Goal: Find contact information: Find contact information

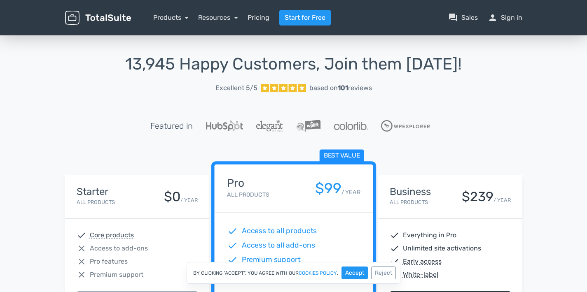
click at [449, 87] on link "Excellent 5/5 based on 101 reviews" at bounding box center [293, 88] width 457 height 16
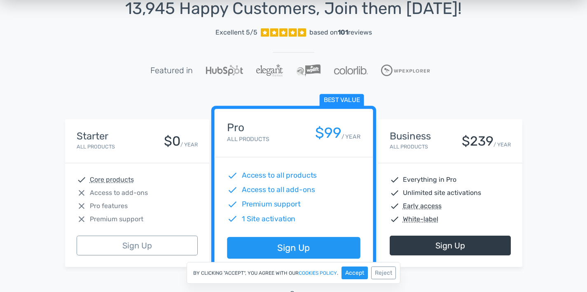
scroll to position [46, 0]
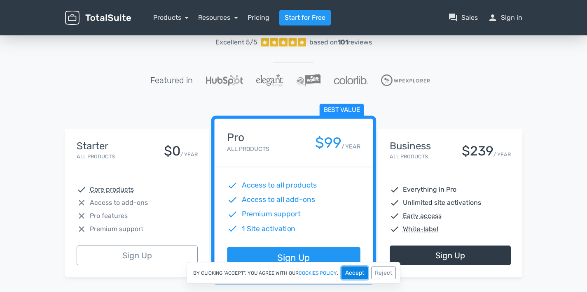
click at [357, 274] on button "Accept" at bounding box center [354, 273] width 26 height 13
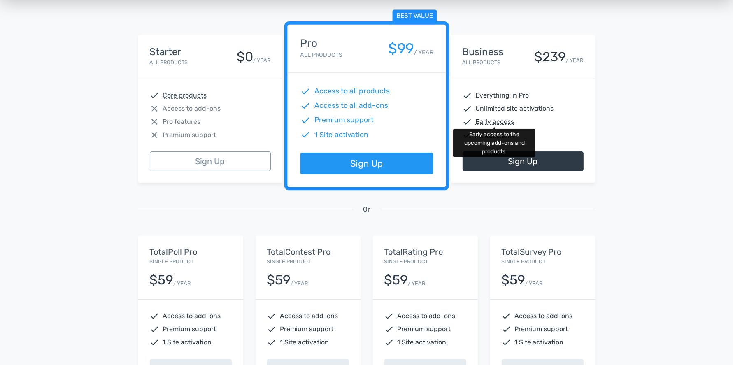
scroll to position [727, 0]
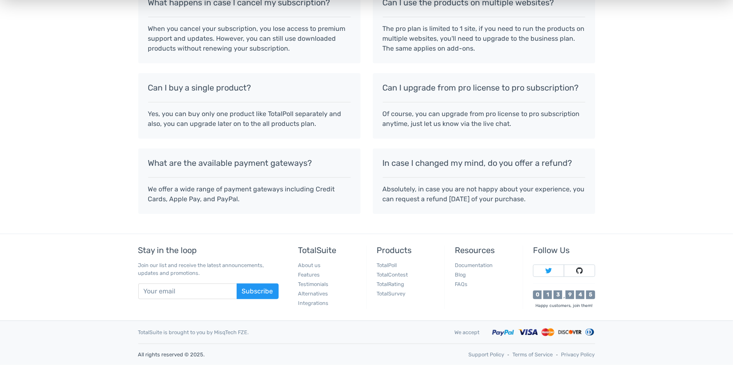
click at [243, 292] on div "TotalSuite is brought to you by MisqTech FZE." at bounding box center [290, 333] width 317 height 8
click at [305, 264] on link "About us" at bounding box center [310, 265] width 23 height 6
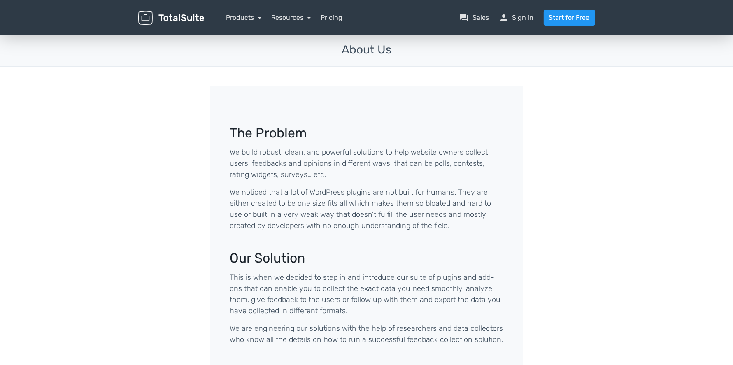
click at [160, 14] on img at bounding box center [171, 18] width 66 height 14
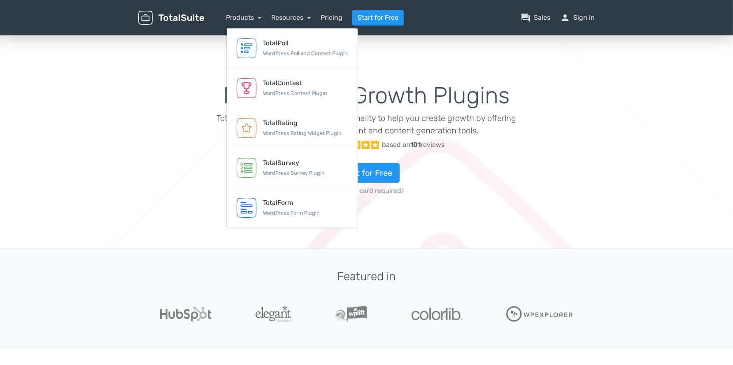
click at [470, 52] on div "Marketing & Growth Plugins TotalSuite extends WordPress functionality to help y…" at bounding box center [367, 141] width 352 height 195
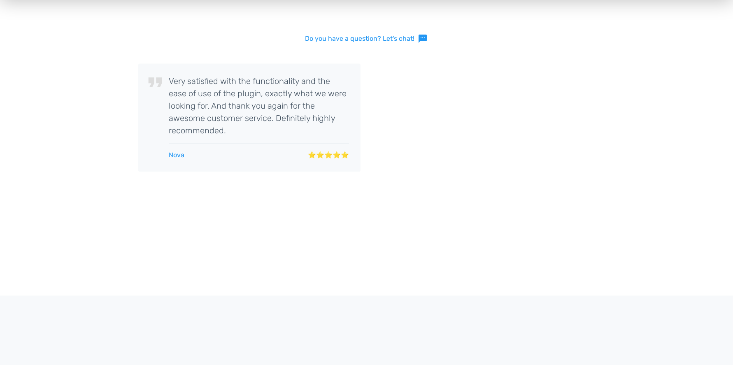
scroll to position [1866, 0]
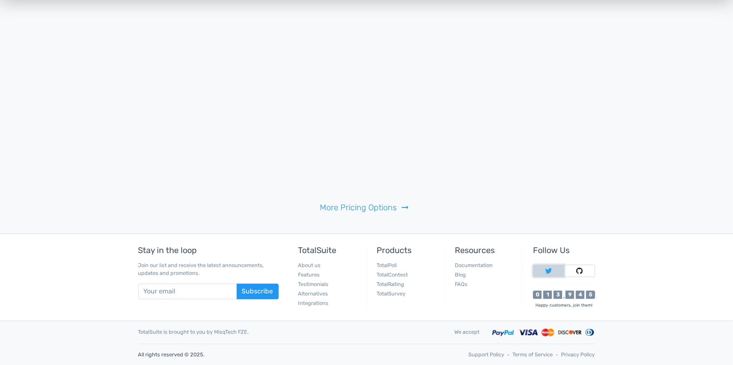
click at [558, 273] on link at bounding box center [548, 271] width 31 height 12
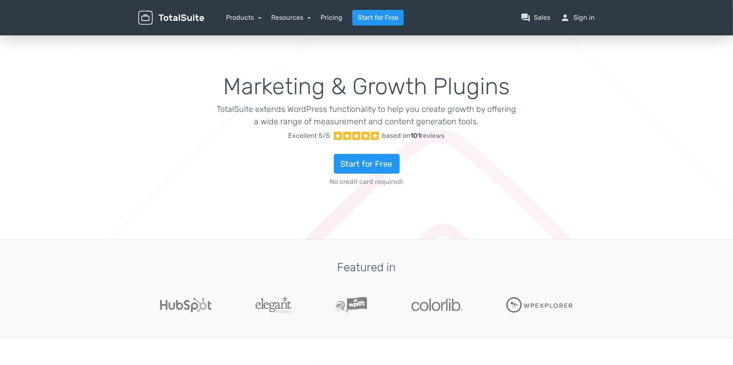
scroll to position [0, 0]
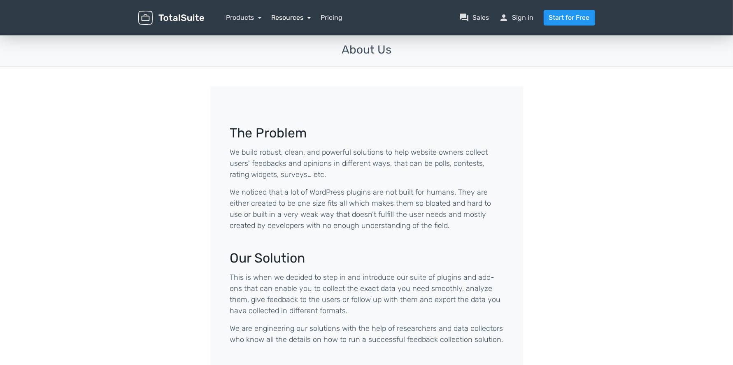
click at [297, 20] on link "Resources" at bounding box center [291, 18] width 40 height 8
click at [301, 61] on link "school Documentation" at bounding box center [315, 63] width 86 height 23
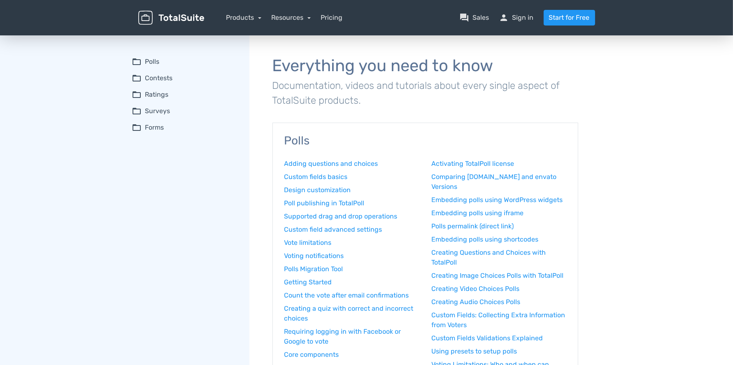
click at [293, 31] on div "menu Products TotalPoll WordPress Poll and Contest Plugin TotalContest TotalRat…" at bounding box center [366, 17] width 469 height 35
click at [292, 21] on link "Resources" at bounding box center [291, 18] width 40 height 8
click at [302, 44] on link "article Blog" at bounding box center [315, 39] width 86 height 23
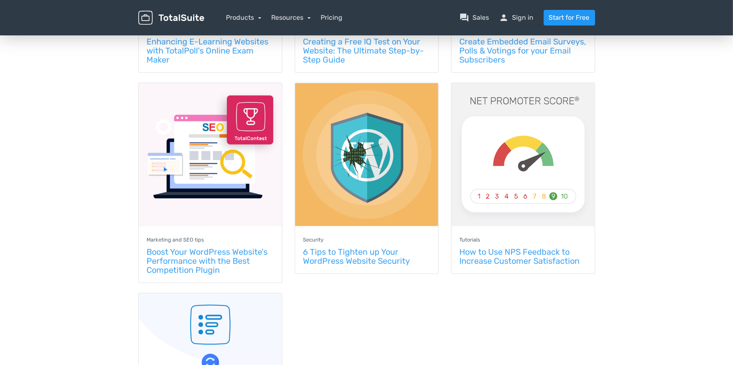
scroll to position [761, 0]
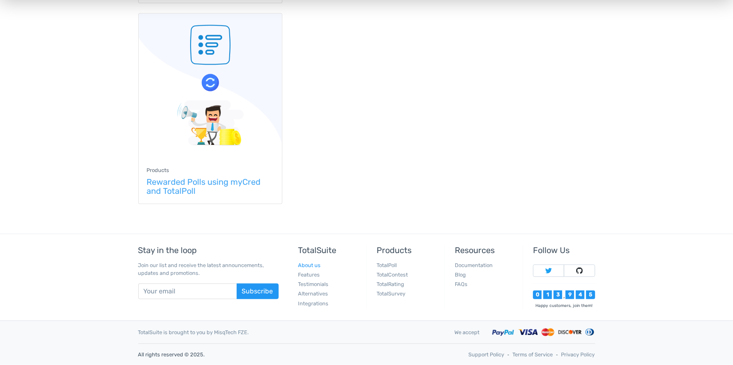
click at [319, 262] on link "About us" at bounding box center [310, 265] width 23 height 6
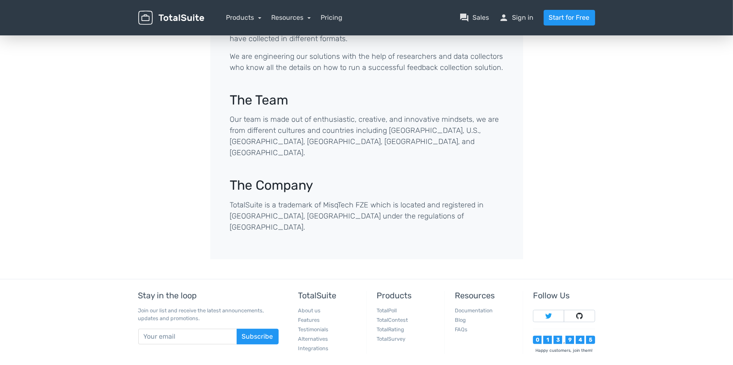
scroll to position [306, 0]
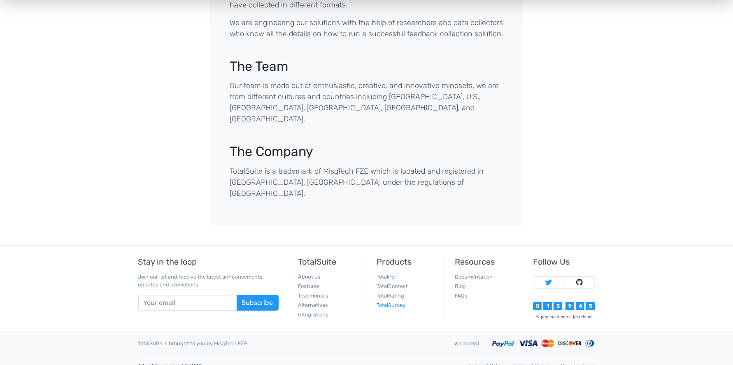
click at [401, 302] on link "TotalSurvey" at bounding box center [391, 305] width 29 height 6
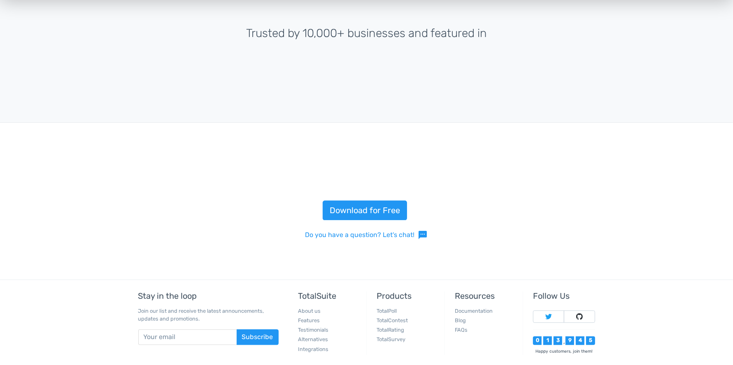
scroll to position [1735, 0]
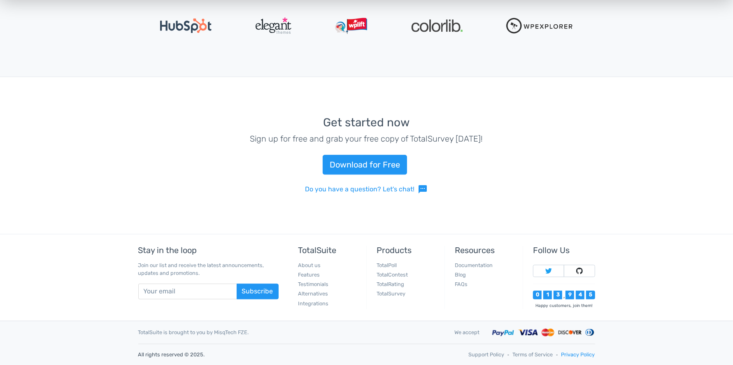
click at [570, 355] on link "Privacy Policy" at bounding box center [579, 355] width 34 height 8
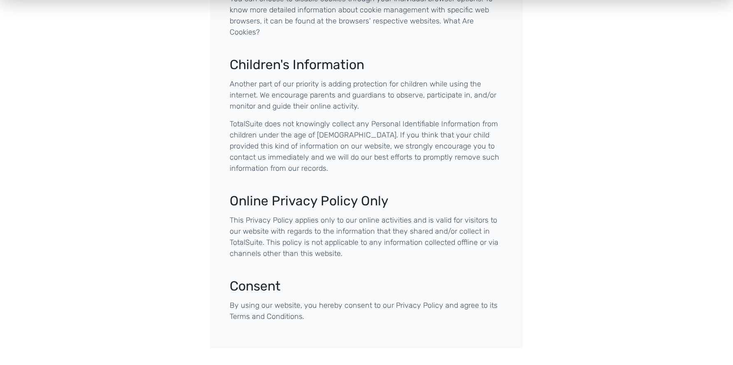
scroll to position [764, 0]
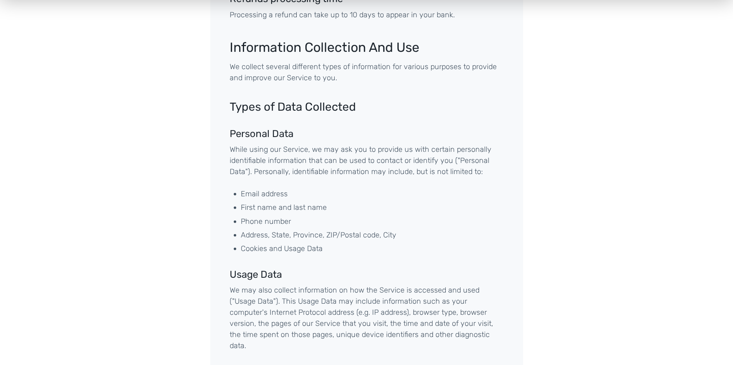
scroll to position [2296, 0]
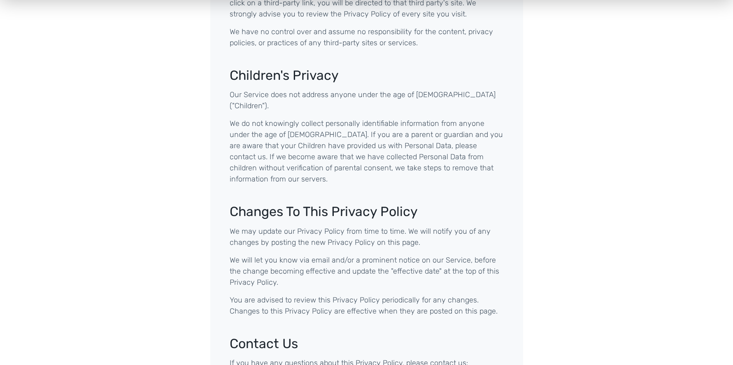
drag, startPoint x: 281, startPoint y: 306, endPoint x: 339, endPoint y: 307, distance: 58.1
copy li "[EMAIL_ADDRESS][DOMAIN_NAME]"
